Goal: Task Accomplishment & Management: Use online tool/utility

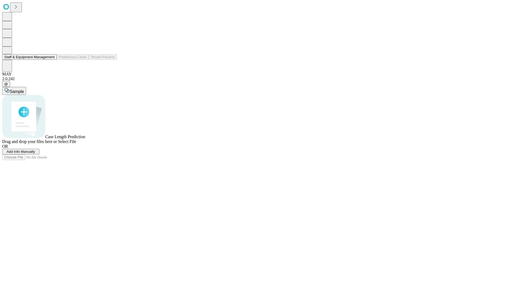
click at [51, 60] on button "Staff & Equipment Management" at bounding box center [29, 57] width 55 height 6
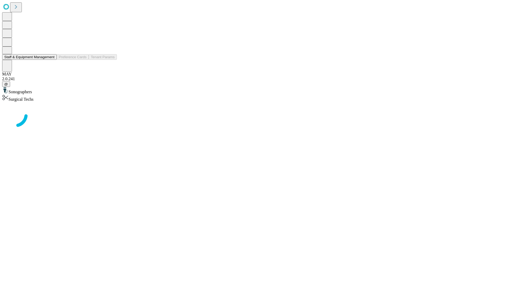
click at [51, 60] on button "Staff & Equipment Management" at bounding box center [29, 57] width 55 height 6
